Goal: Task Accomplishment & Management: Manage account settings

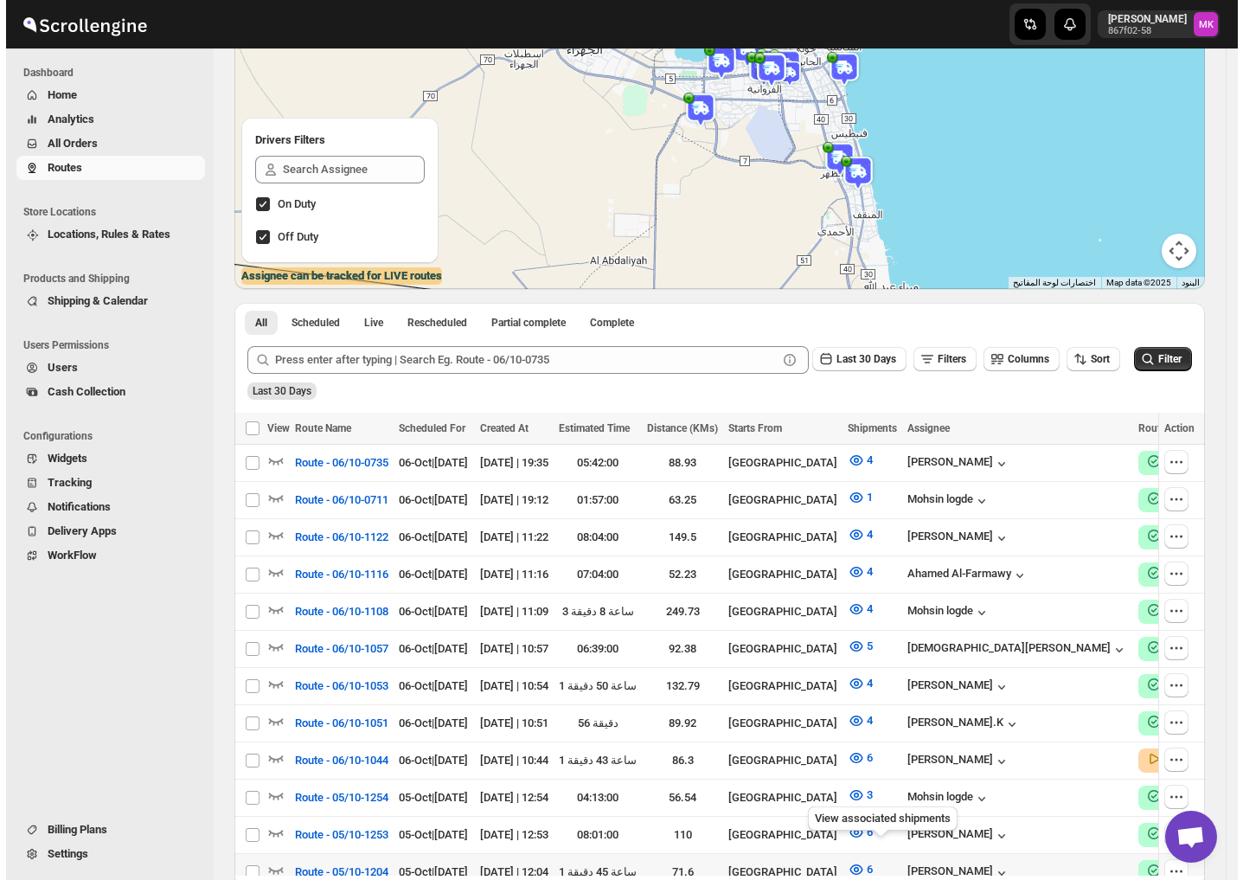
scroll to position [346, 0]
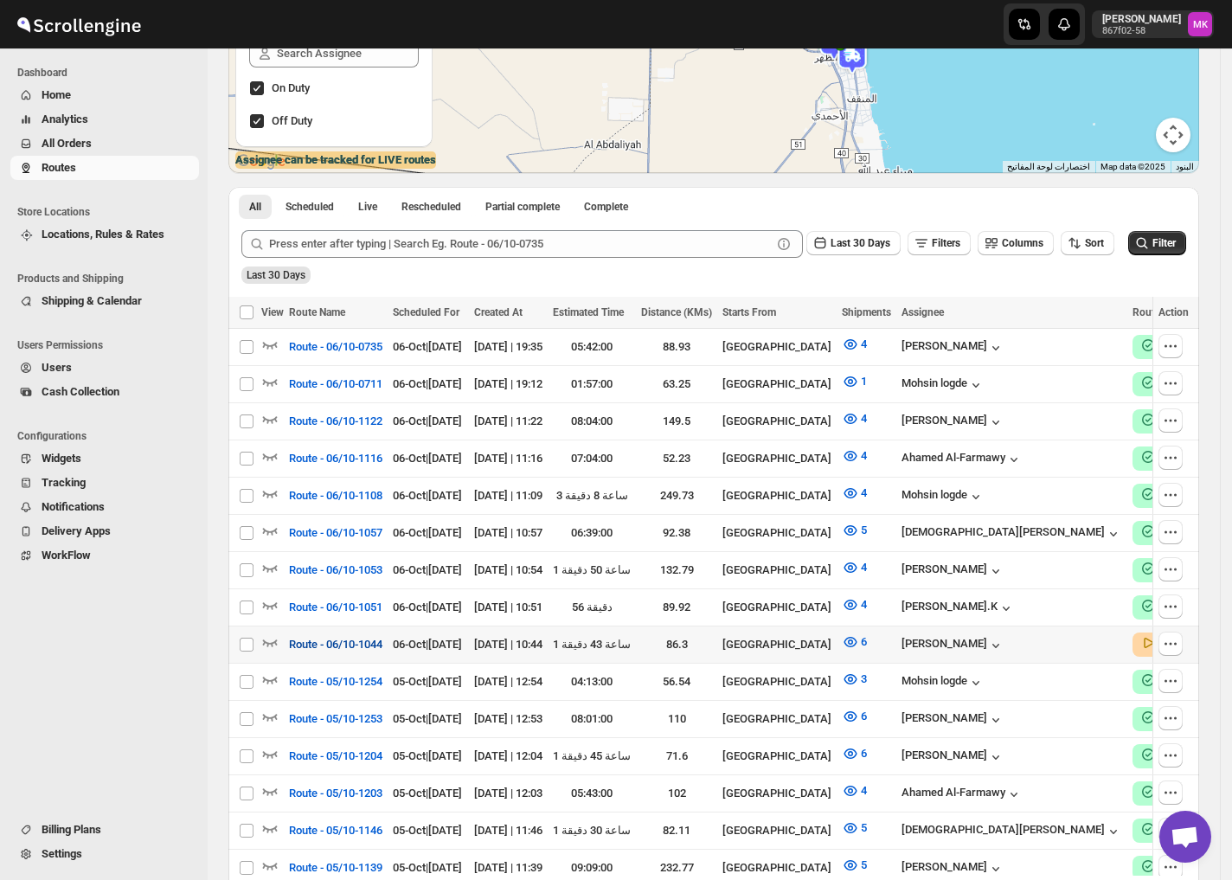
click at [306, 636] on span "Route - 06/10-1044" at bounding box center [335, 644] width 93 height 17
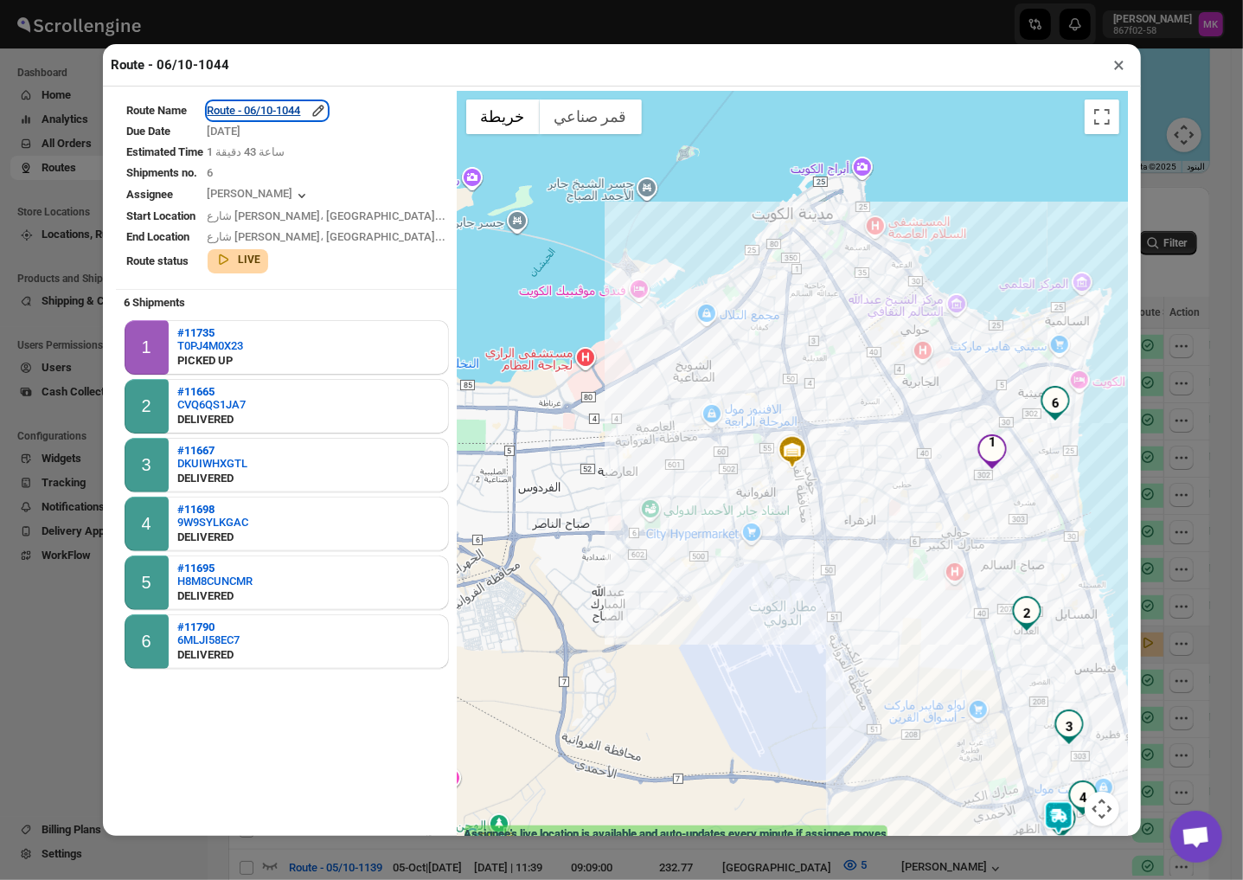
click at [305, 118] on div "Route - 06/10-1044" at bounding box center [267, 110] width 119 height 17
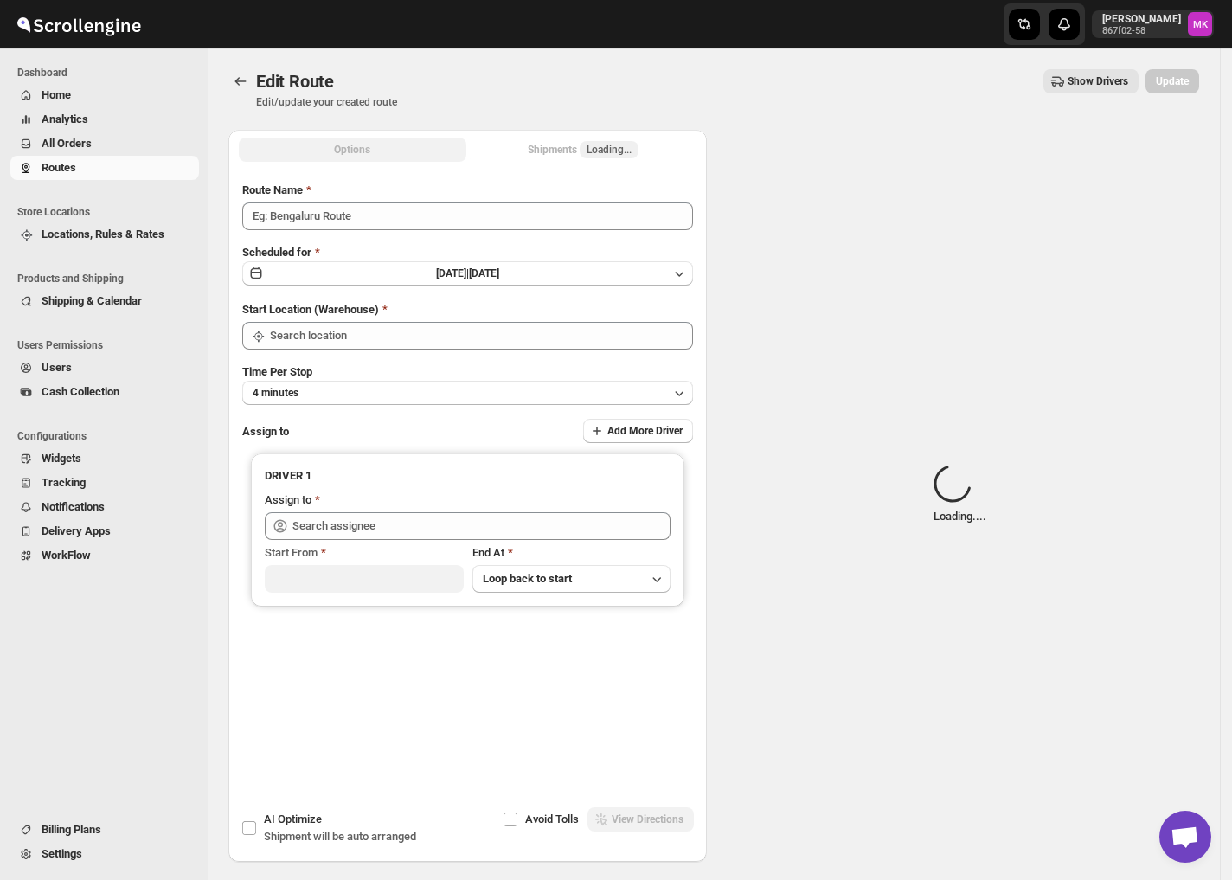
type input "Route - 06/10-1044"
type input "[GEOGRAPHIC_DATA]"
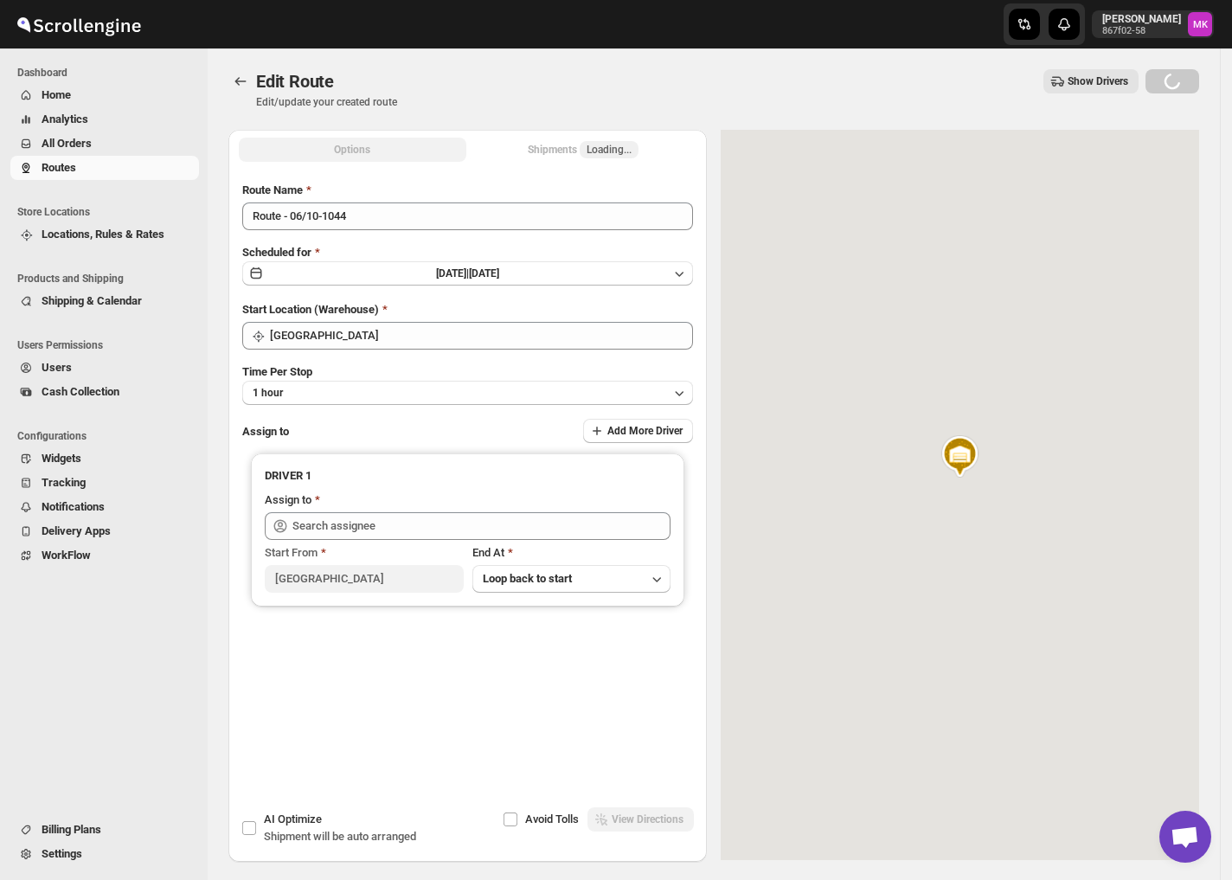
type input "[PERSON_NAME] ([EMAIL_ADDRESS][DOMAIN_NAME])"
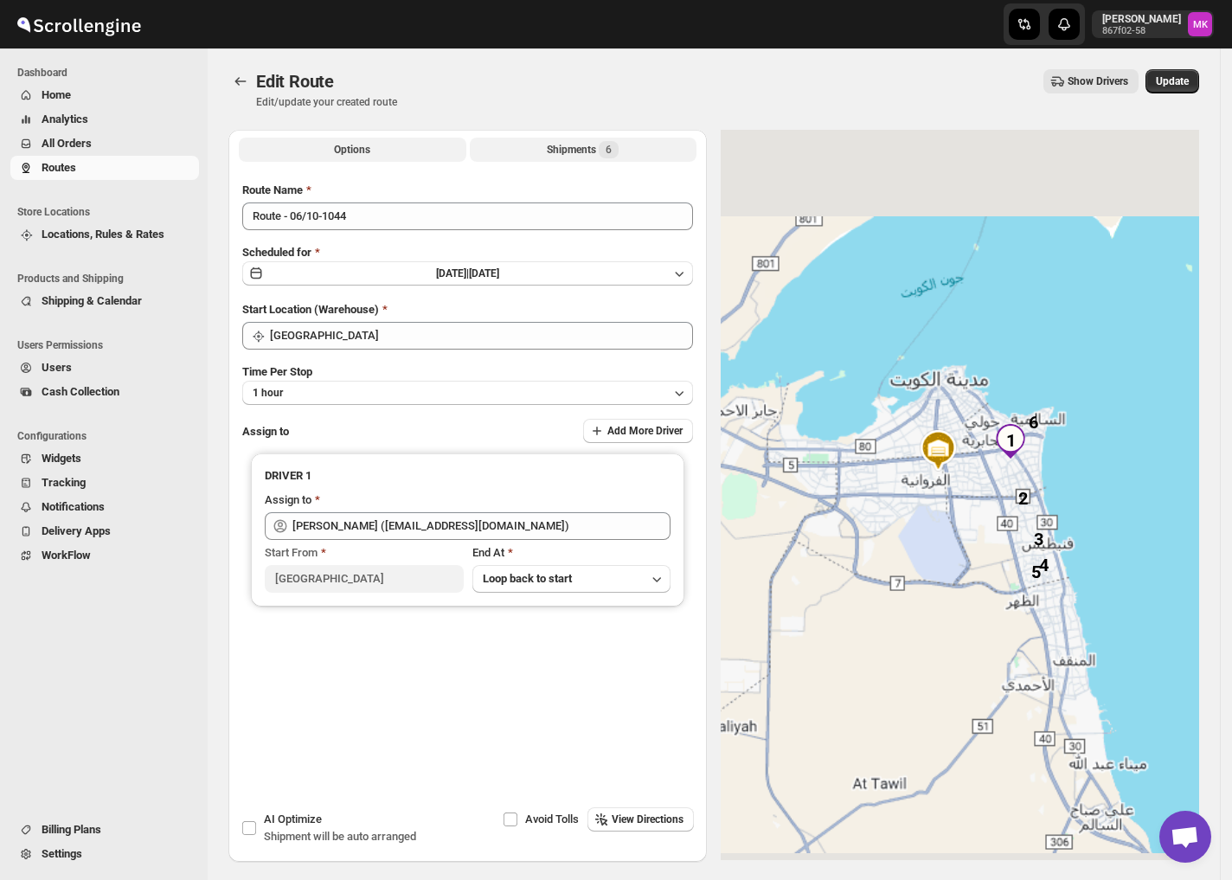
click at [628, 140] on button "Shipments 6" at bounding box center [583, 150] width 227 height 24
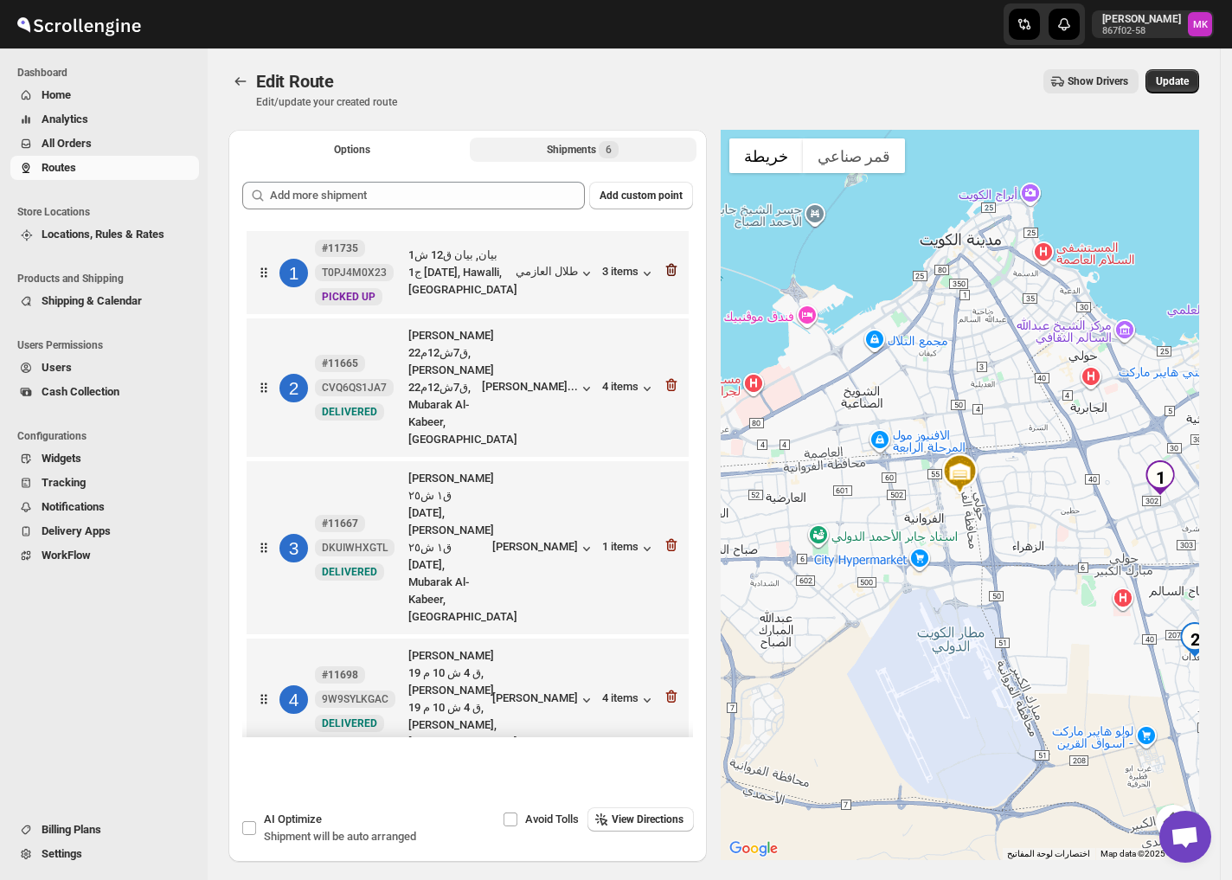
click at [669, 278] on icon "button" at bounding box center [670, 269] width 17 height 17
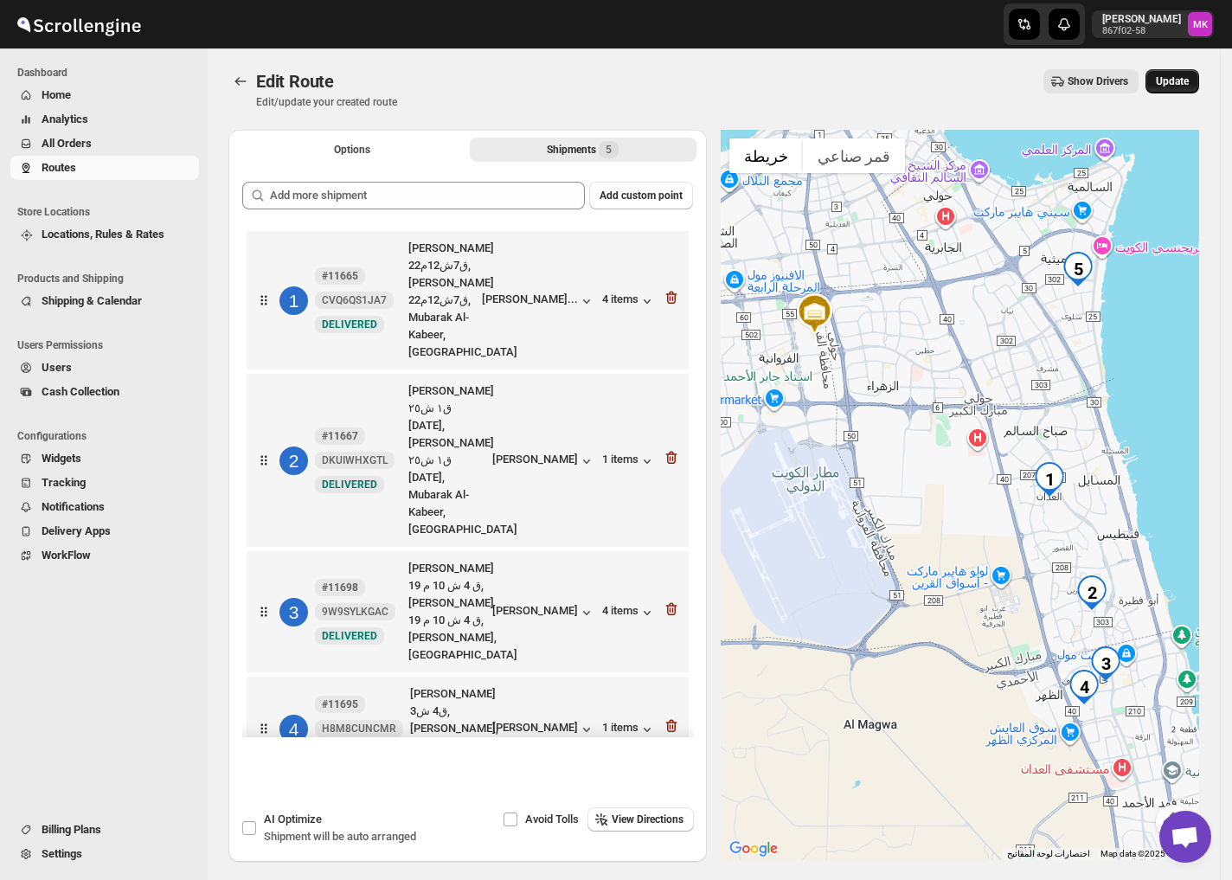
click at [1164, 90] on button "Update" at bounding box center [1172, 81] width 54 height 24
